Goal: Information Seeking & Learning: Learn about a topic

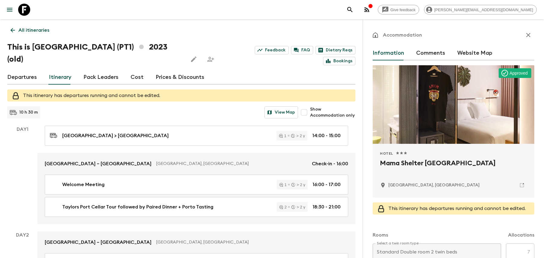
click at [354, 13] on icon "search adventures" at bounding box center [350, 9] width 7 height 7
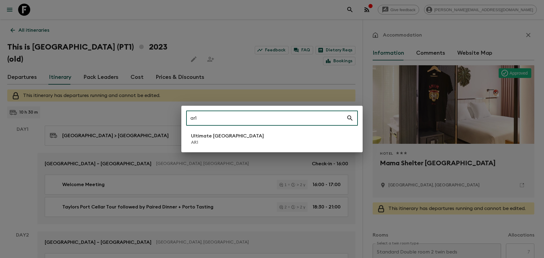
type input "ar1"
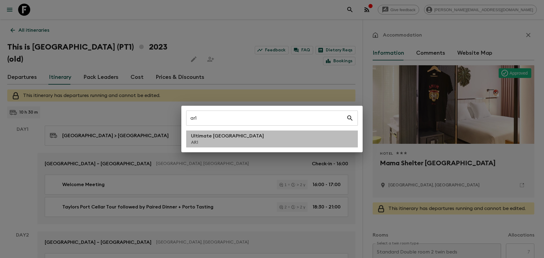
click at [297, 136] on li "Ultimate Argentina AR1" at bounding box center [272, 139] width 172 height 17
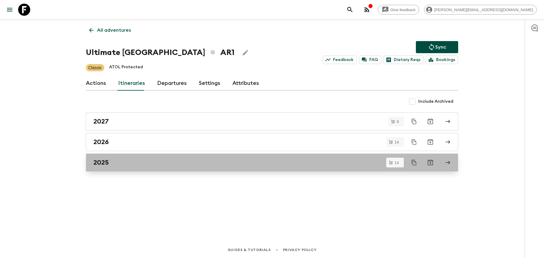
click at [266, 161] on div "2025" at bounding box center [266, 163] width 346 height 8
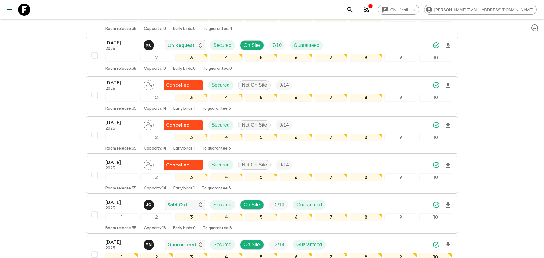
scroll to position [183, 0]
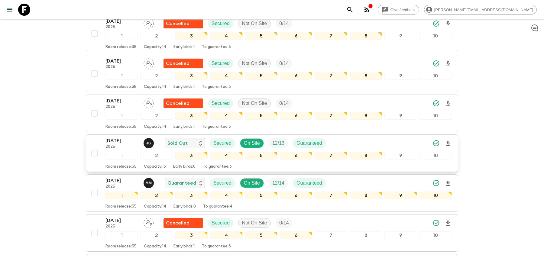
click at [354, 139] on div "[DATE] 2025 [PERSON_NAME] Sold Out Secured On Site 12 / 13 Guaranteed" at bounding box center [279, 143] width 347 height 12
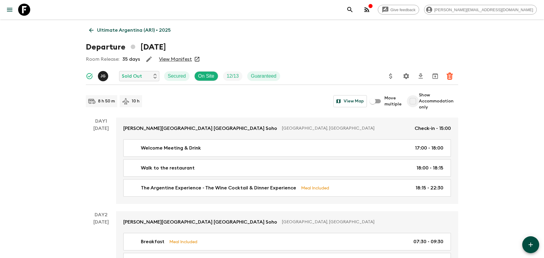
click at [416, 101] on input "Show Accommodation only" at bounding box center [413, 101] width 12 height 12
checkbox input "true"
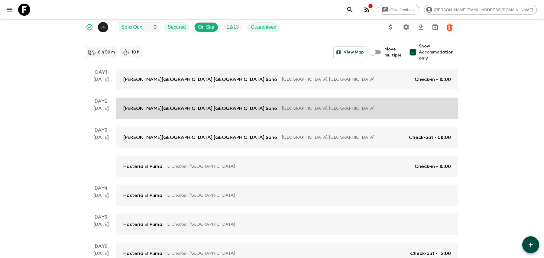
scroll to position [47, 0]
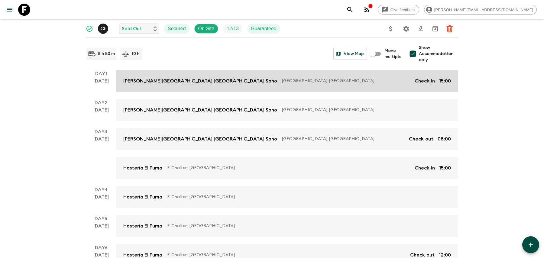
click at [273, 84] on div "[PERSON_NAME][GEOGRAPHIC_DATA] [GEOGRAPHIC_DATA] [GEOGRAPHIC_DATA], [GEOGRAPHIC…" at bounding box center [287, 80] width 328 height 7
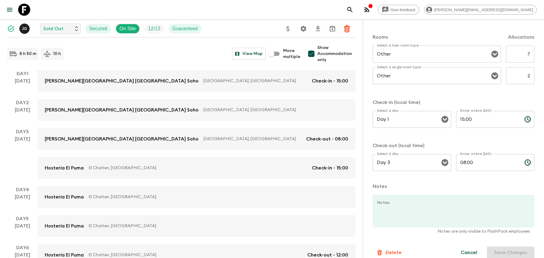
scroll to position [197, 0]
